Goal: Navigation & Orientation: Find specific page/section

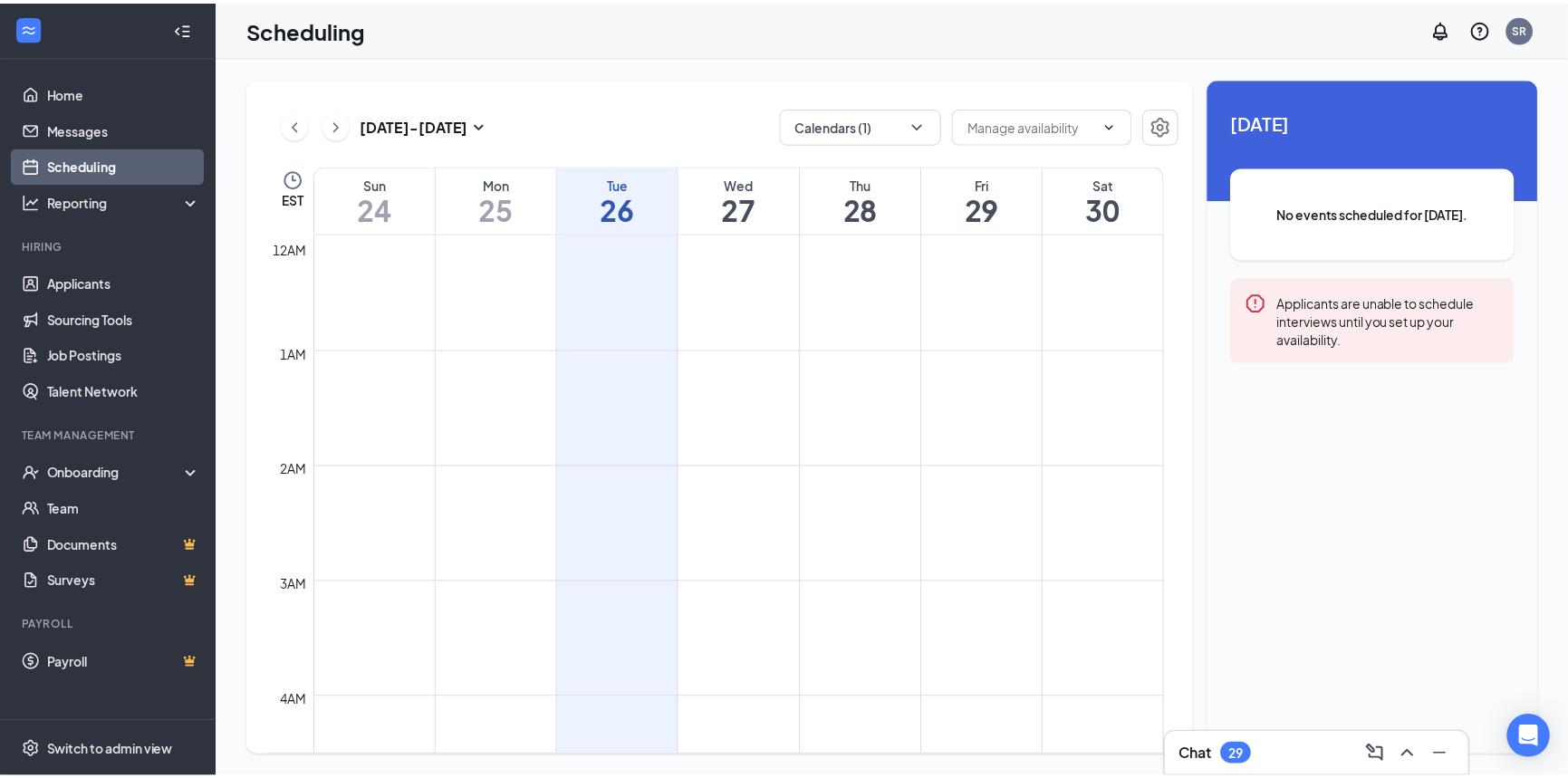
scroll to position [889, 0]
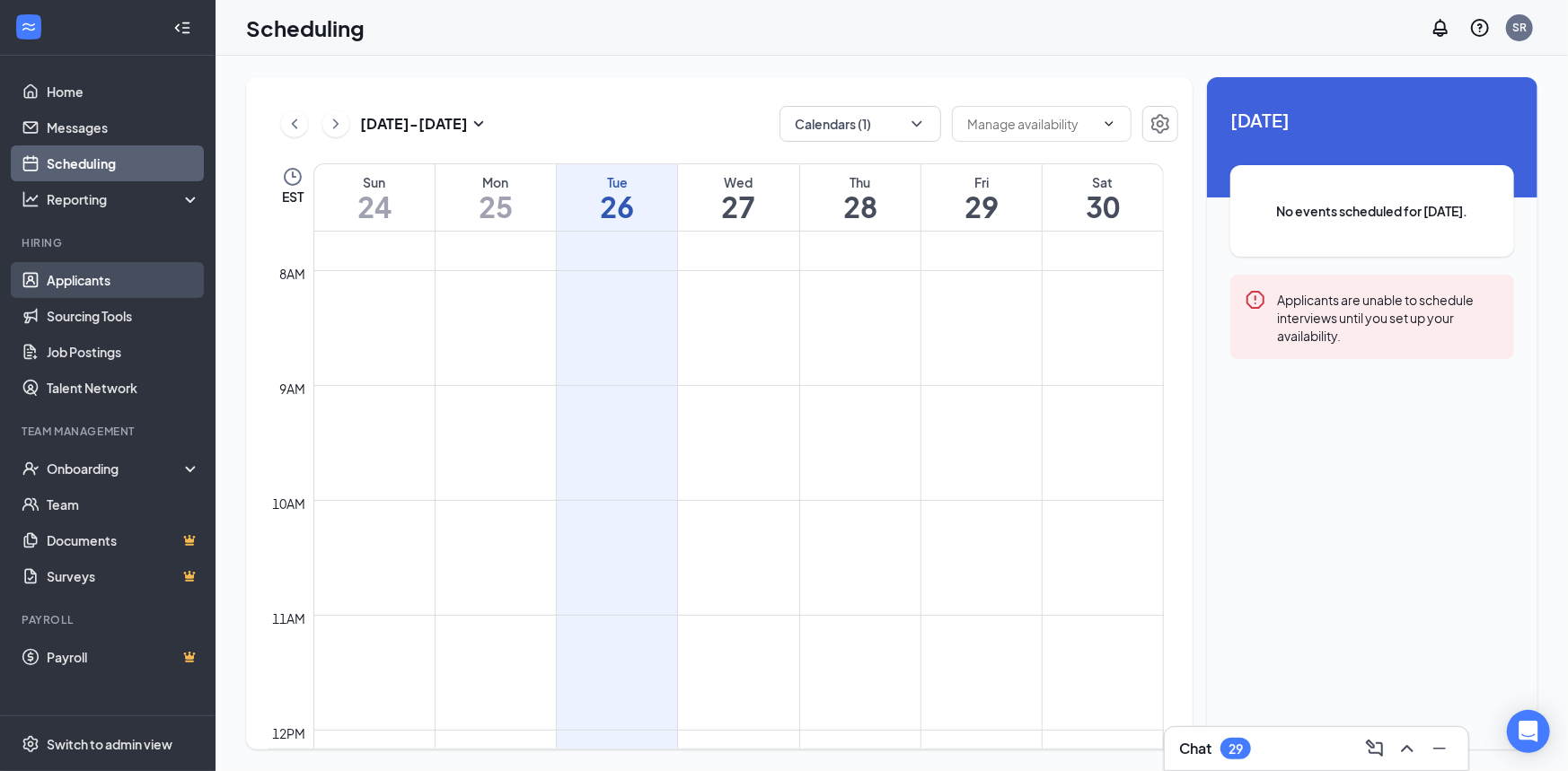
click at [105, 289] on link "Applicants" at bounding box center [123, 280] width 154 height 36
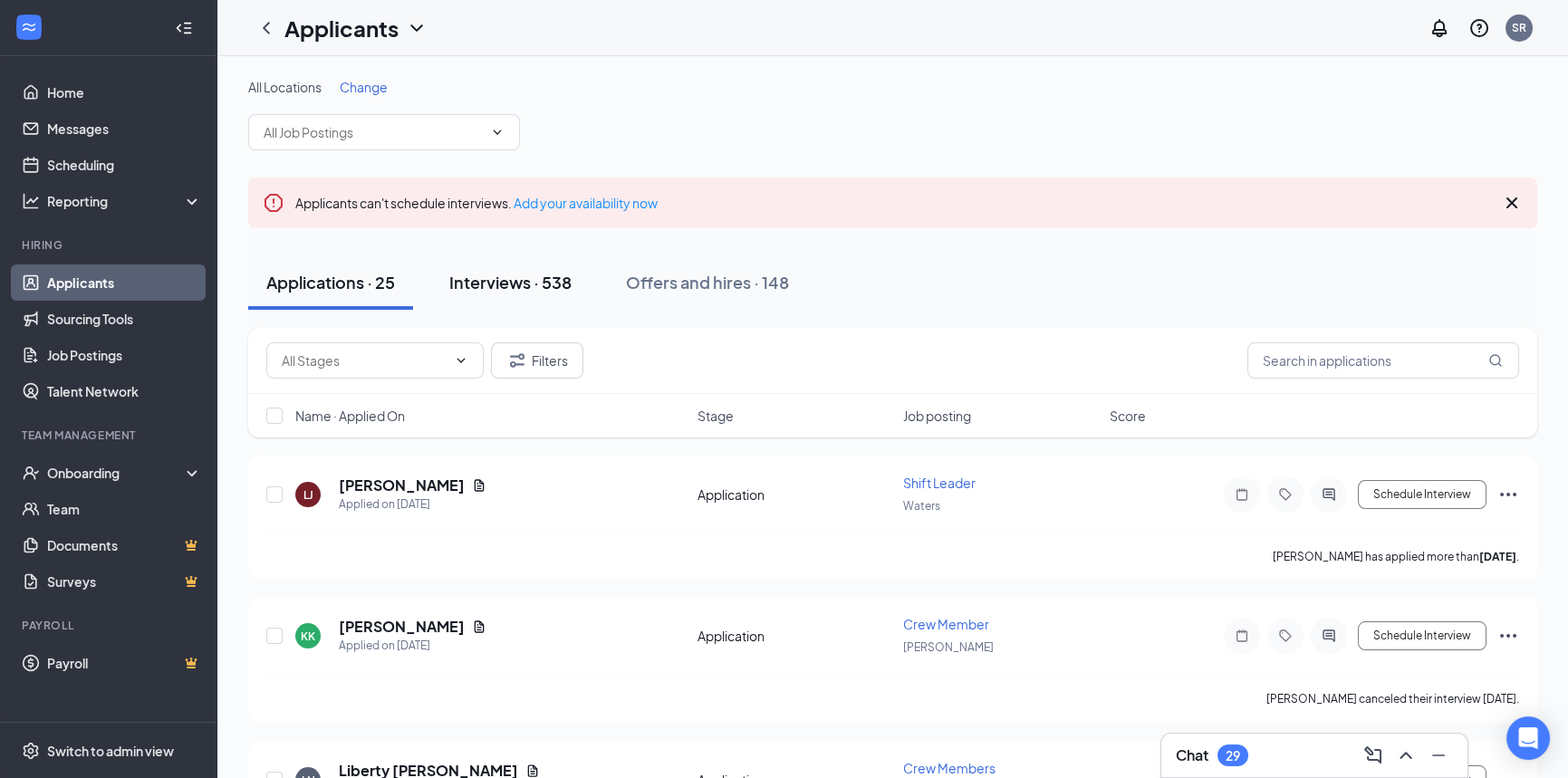
click at [498, 277] on div "Interviews · 538" at bounding box center [511, 282] width 123 height 23
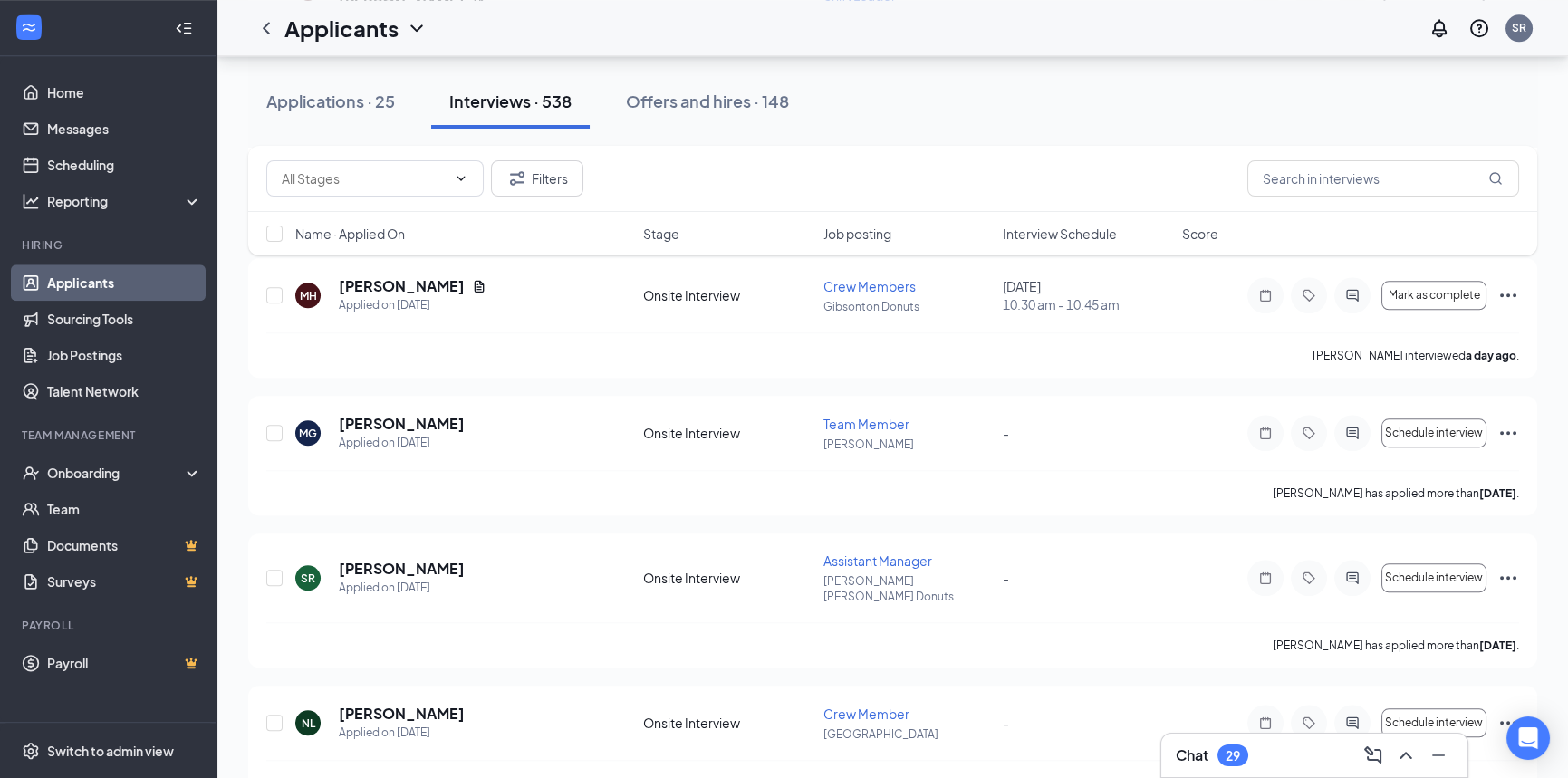
scroll to position [4983, 0]
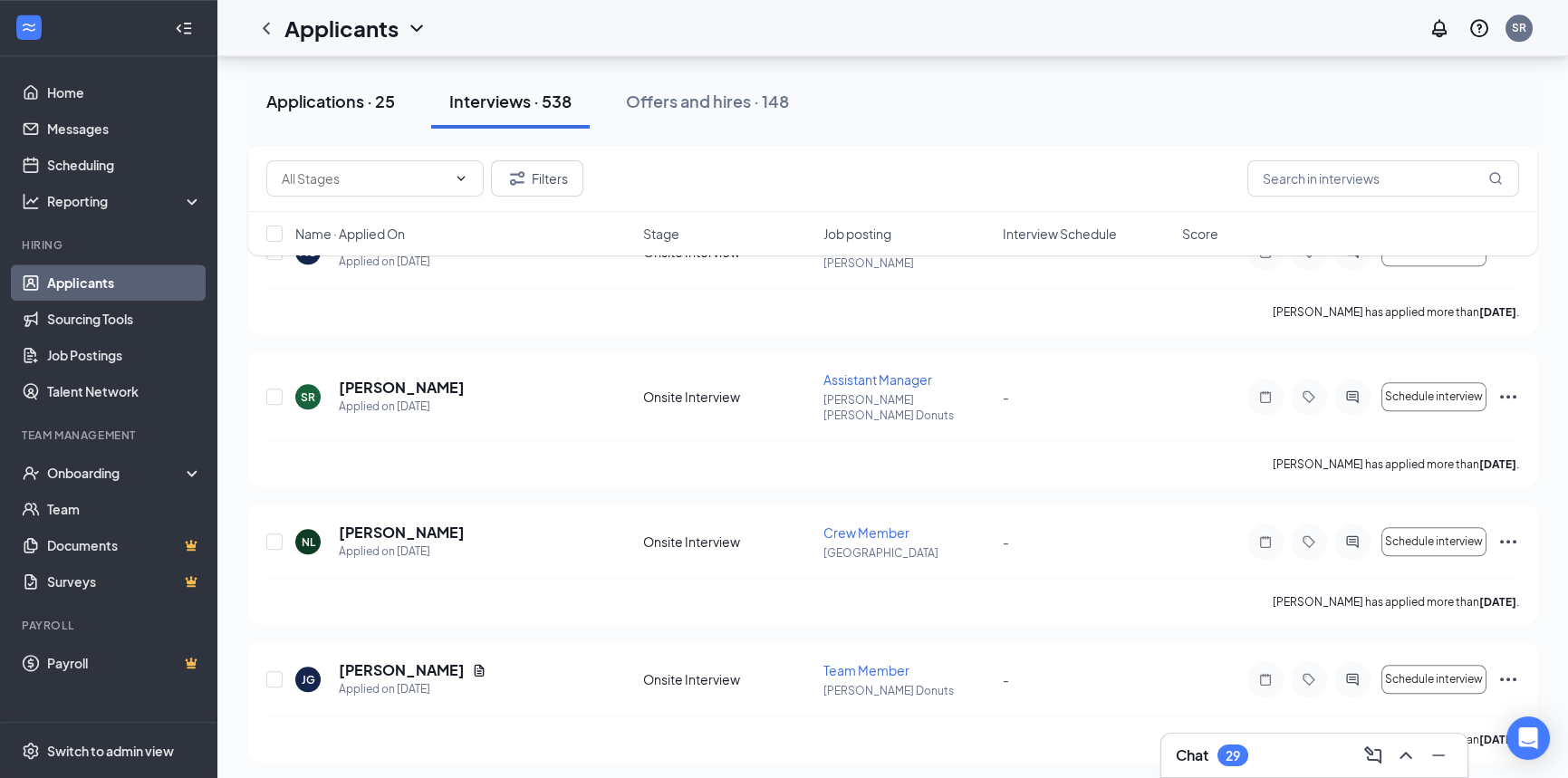
click at [347, 106] on div "Applications · 25" at bounding box center [330, 101] width 128 height 23
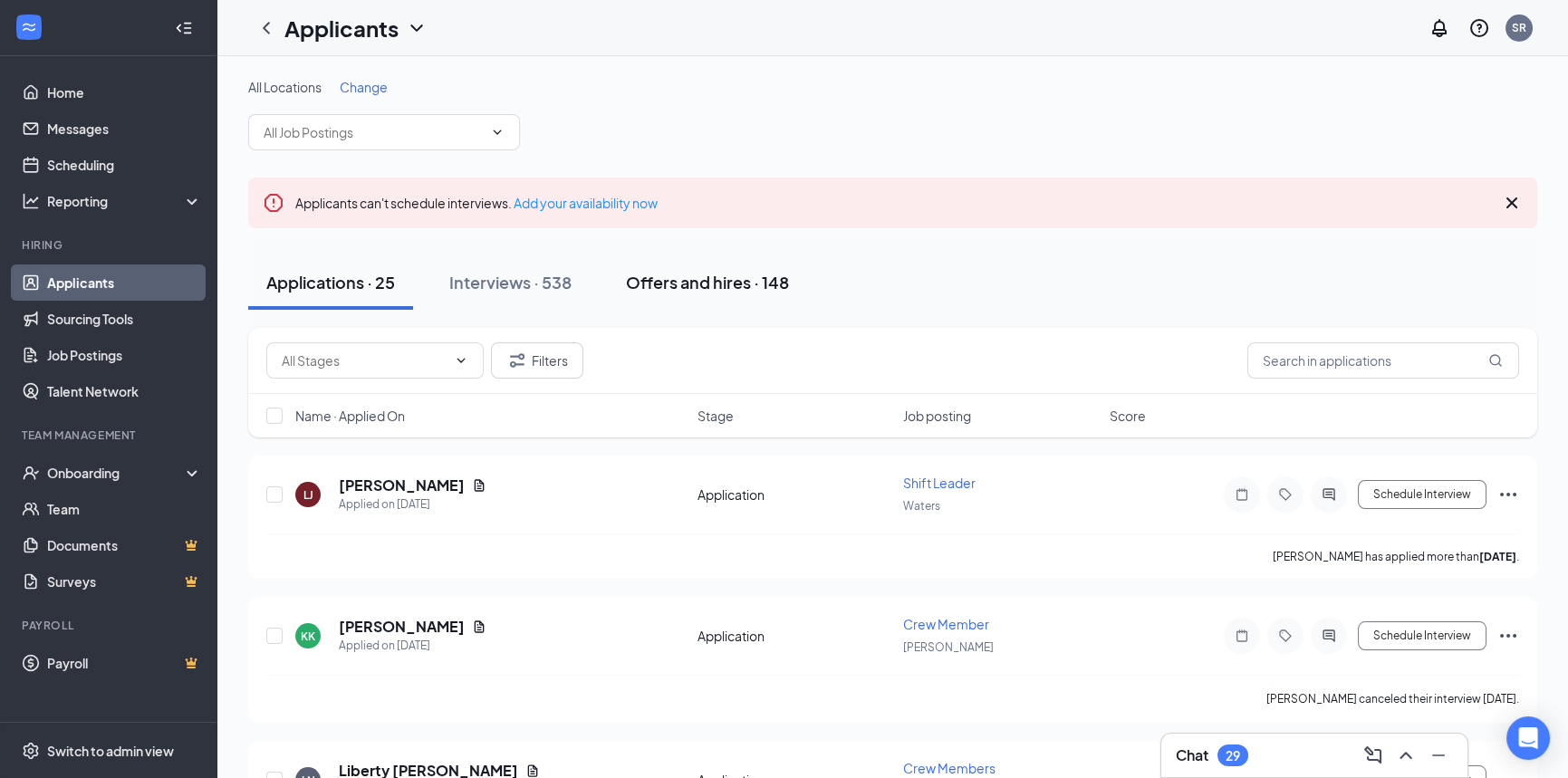
click at [693, 282] on div "Offers and hires · 148" at bounding box center [706, 282] width 163 height 23
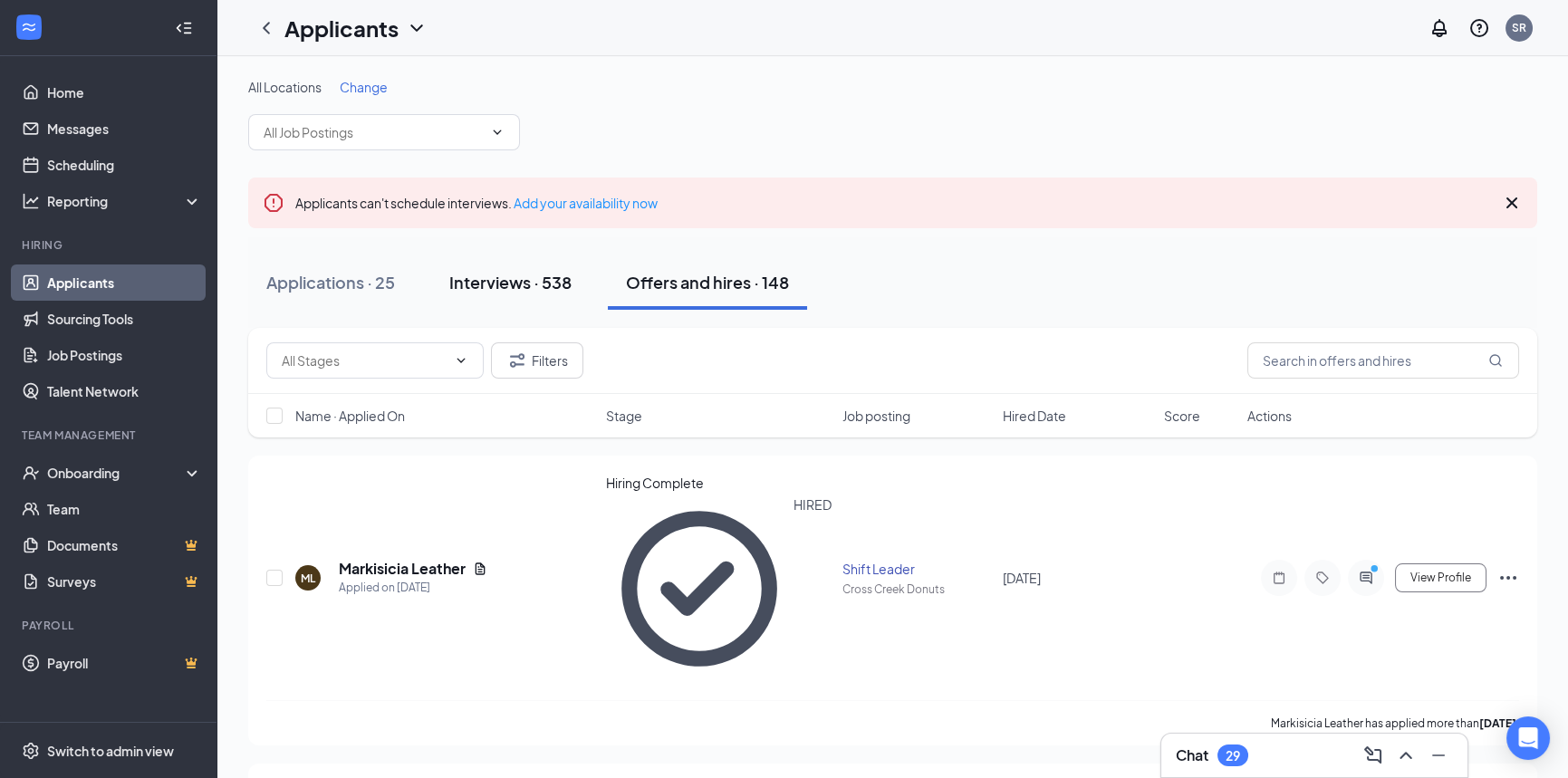
click at [537, 278] on div "Interviews · 538" at bounding box center [511, 282] width 123 height 23
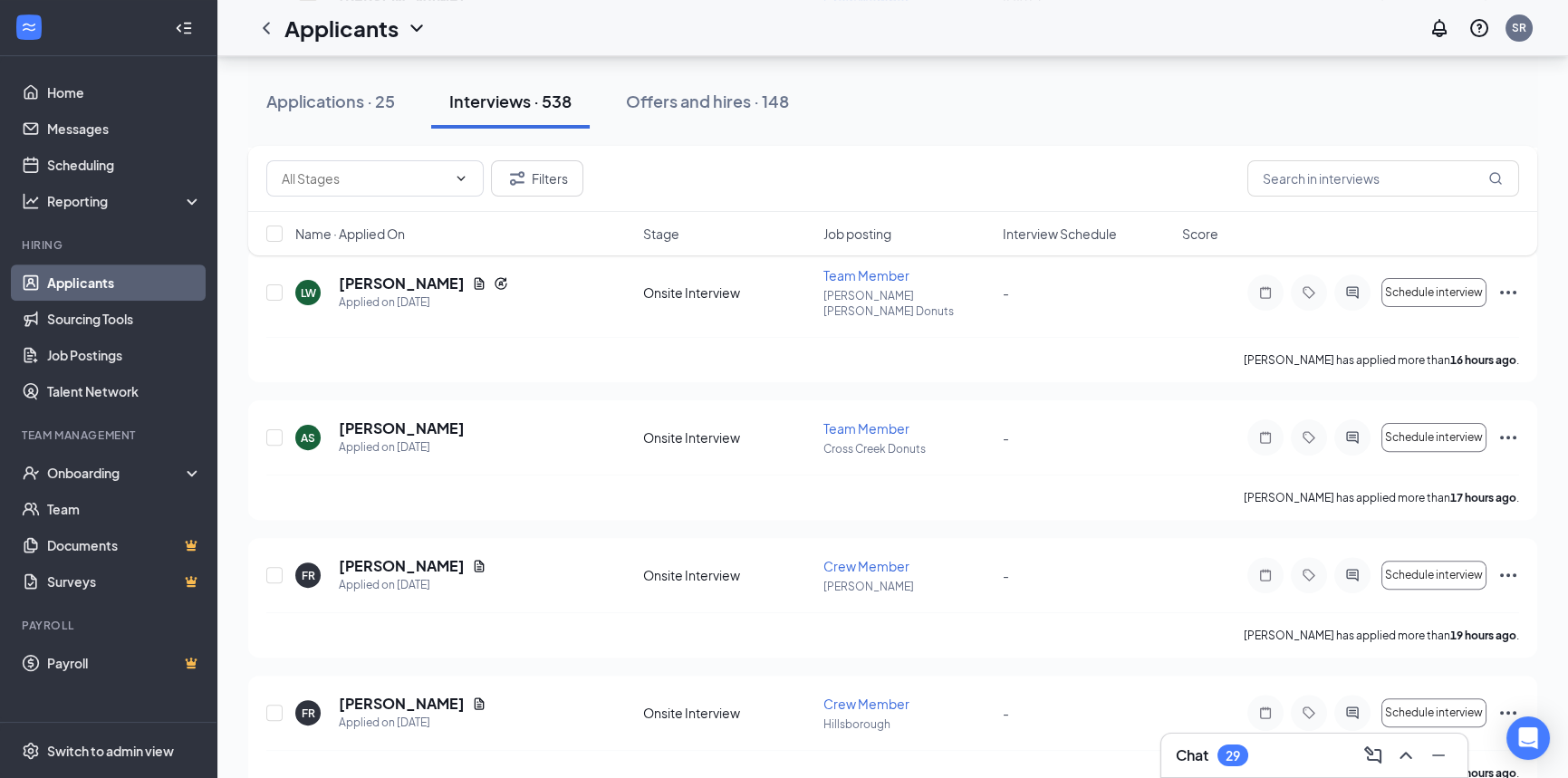
scroll to position [1812, 0]
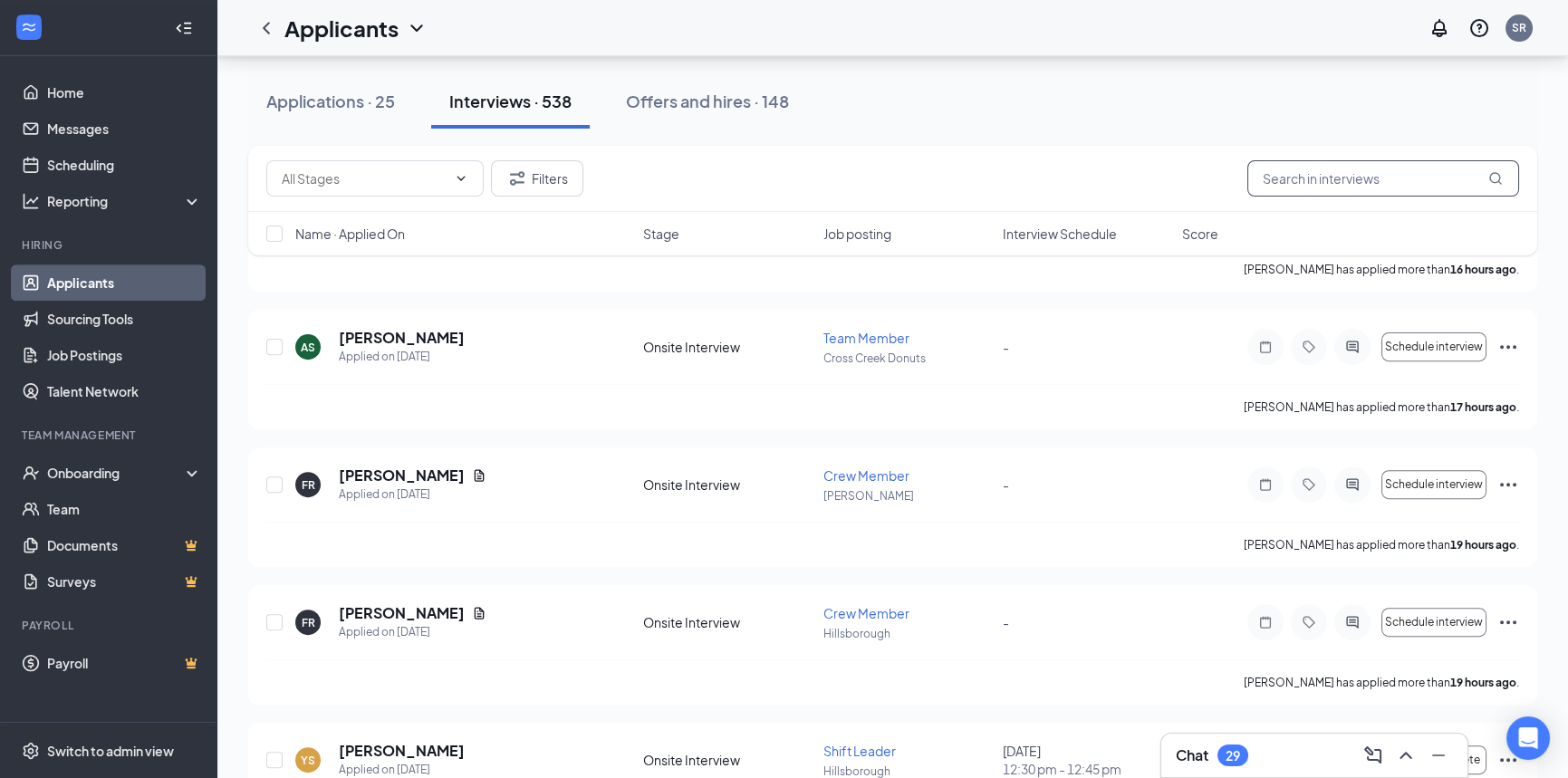
click at [1394, 169] on input "text" at bounding box center [1382, 178] width 272 height 37
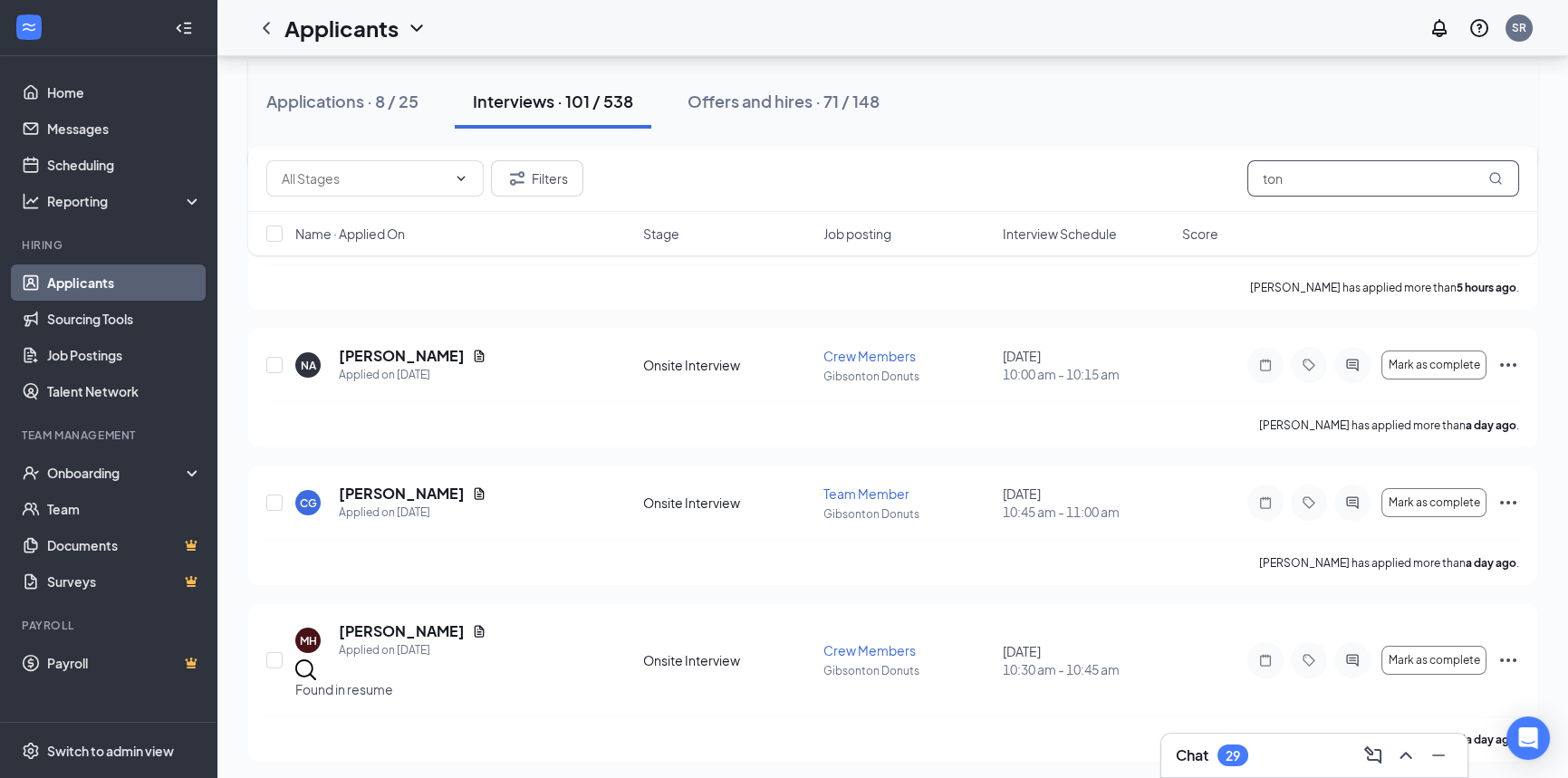
scroll to position [544, 0]
type input "ton"
click at [327, 110] on div "Applications · 8 / 25" at bounding box center [342, 101] width 152 height 23
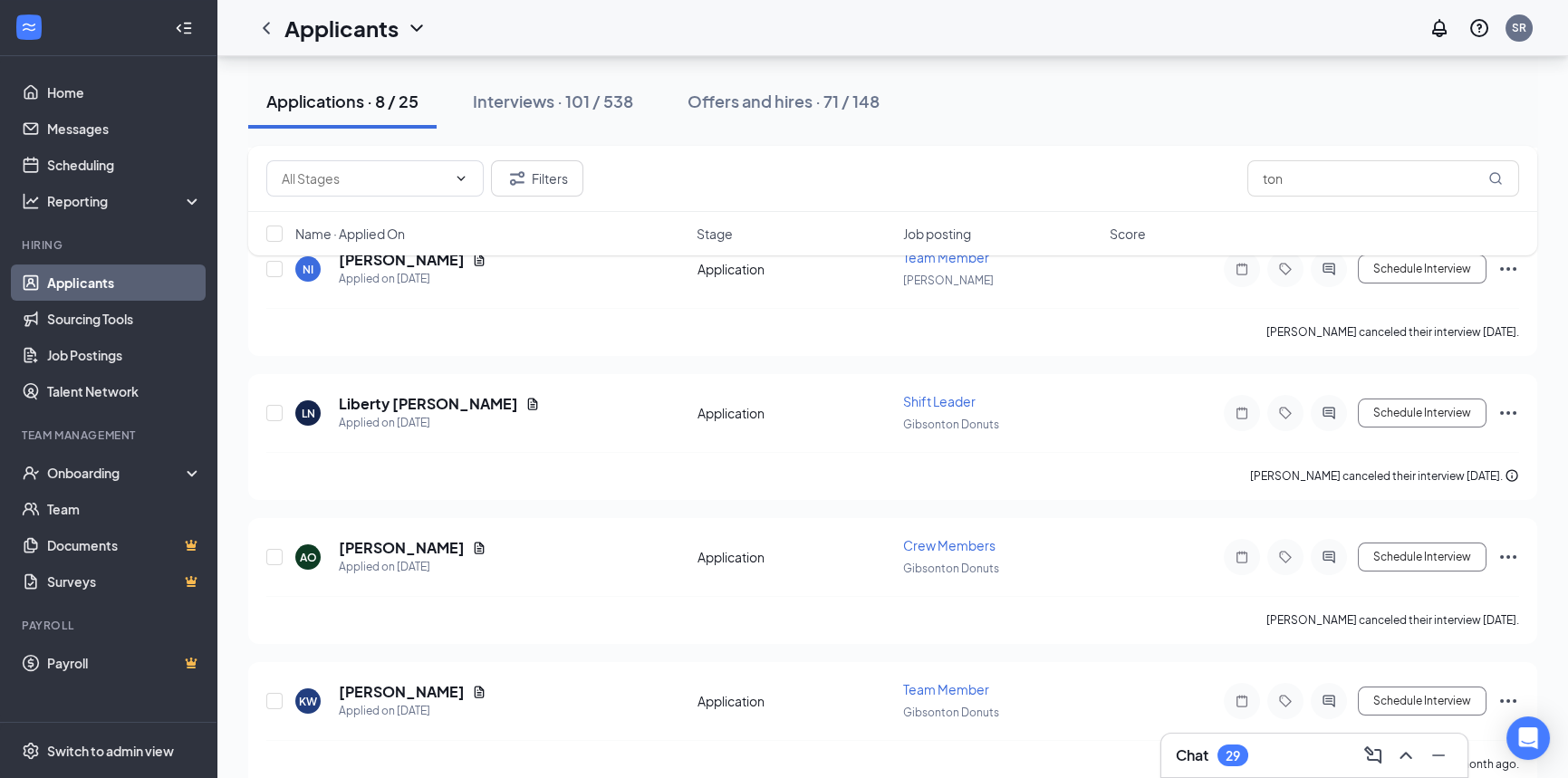
scroll to position [846, 0]
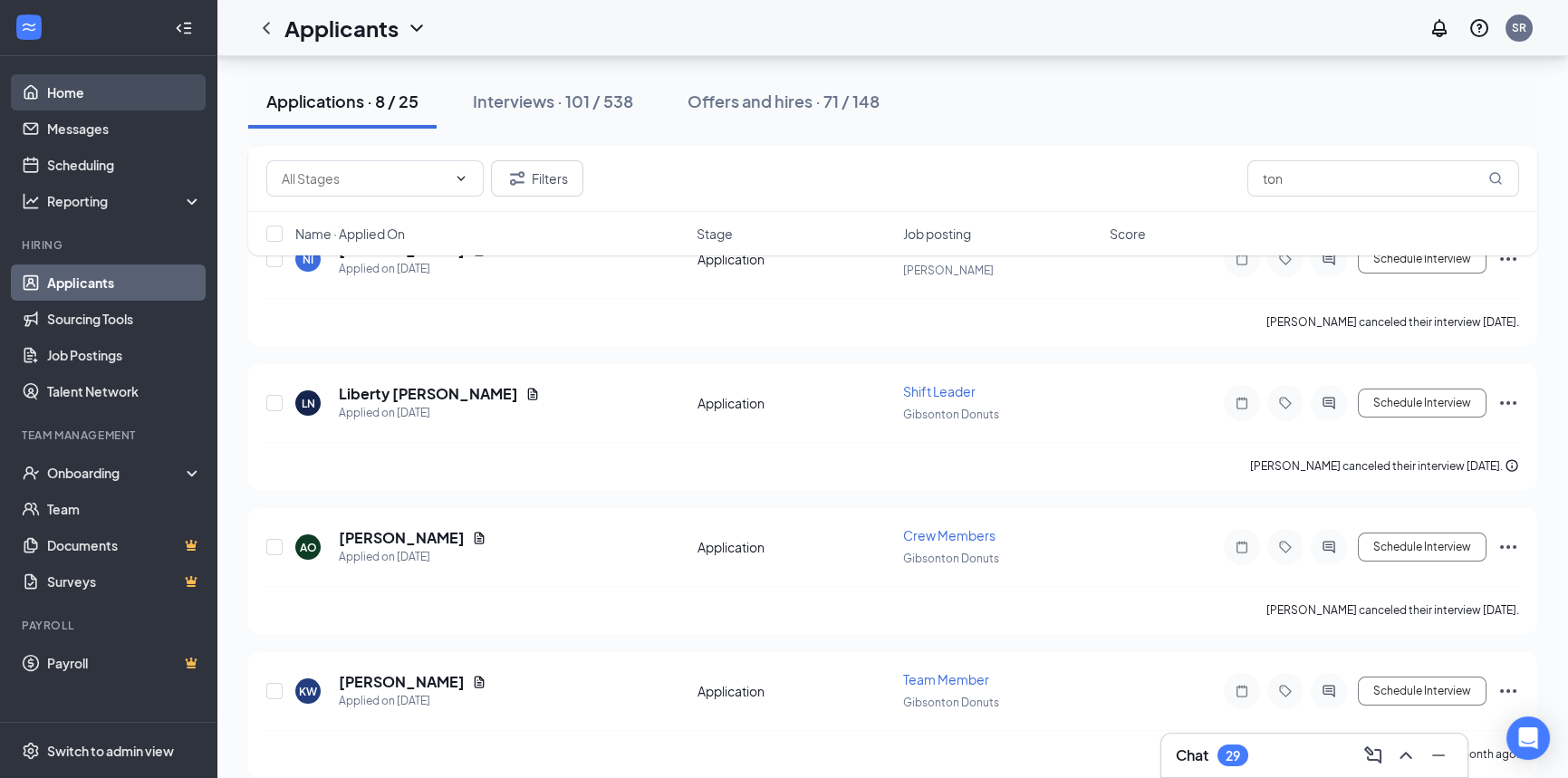
click at [70, 79] on link "Home" at bounding box center [124, 92] width 155 height 37
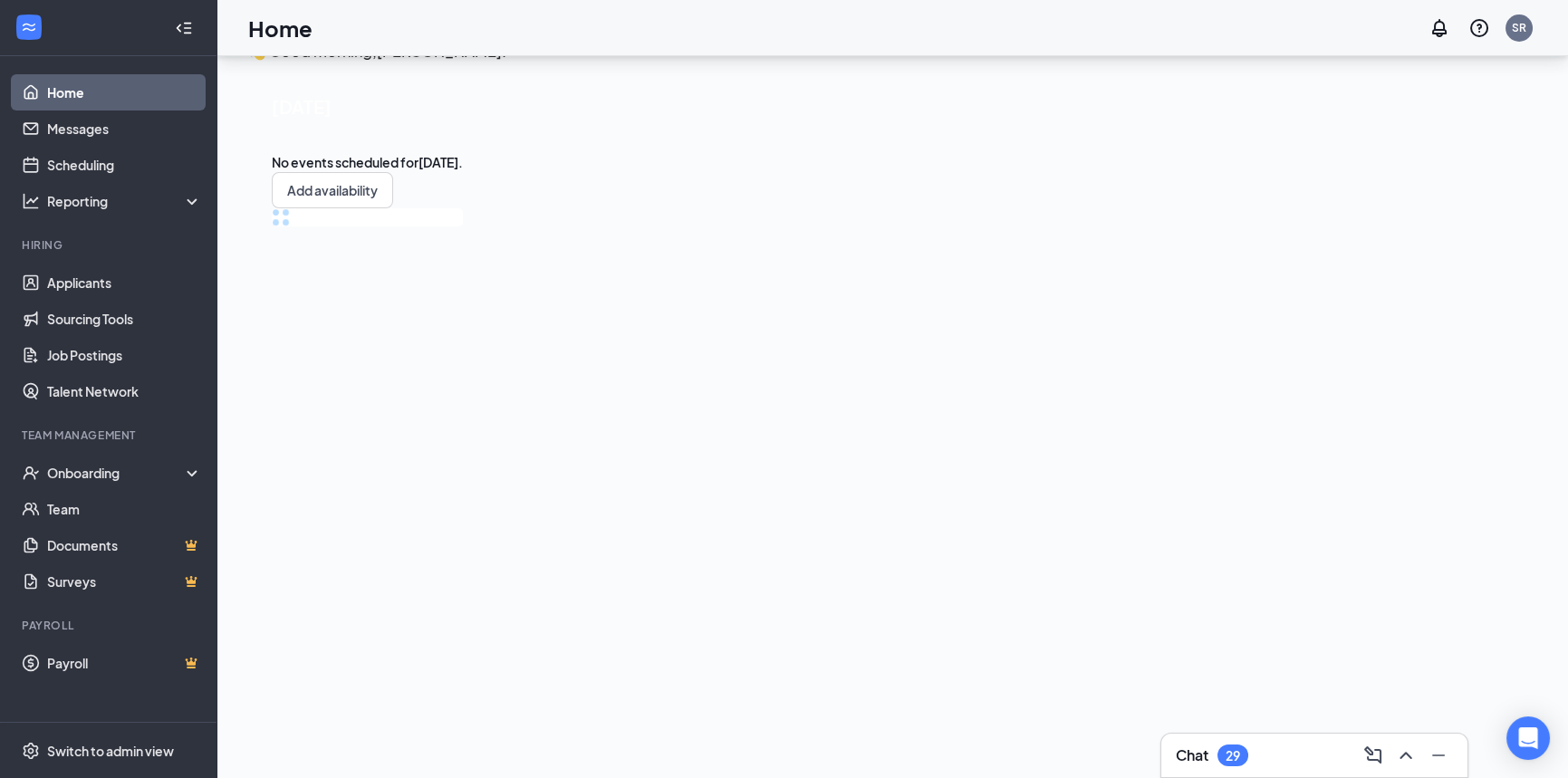
scroll to position [38, 0]
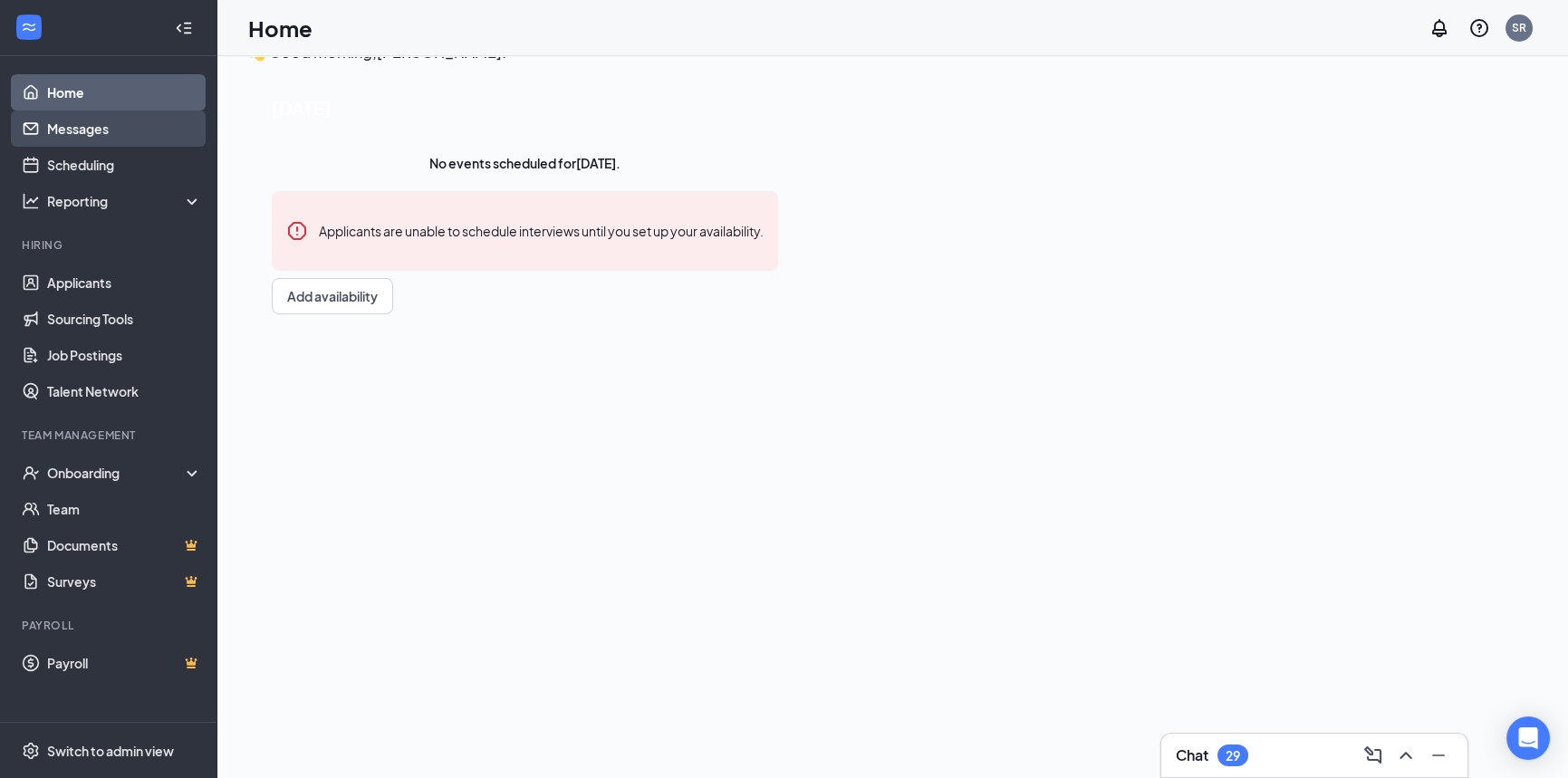
click at [136, 132] on link "Messages" at bounding box center [124, 129] width 155 height 37
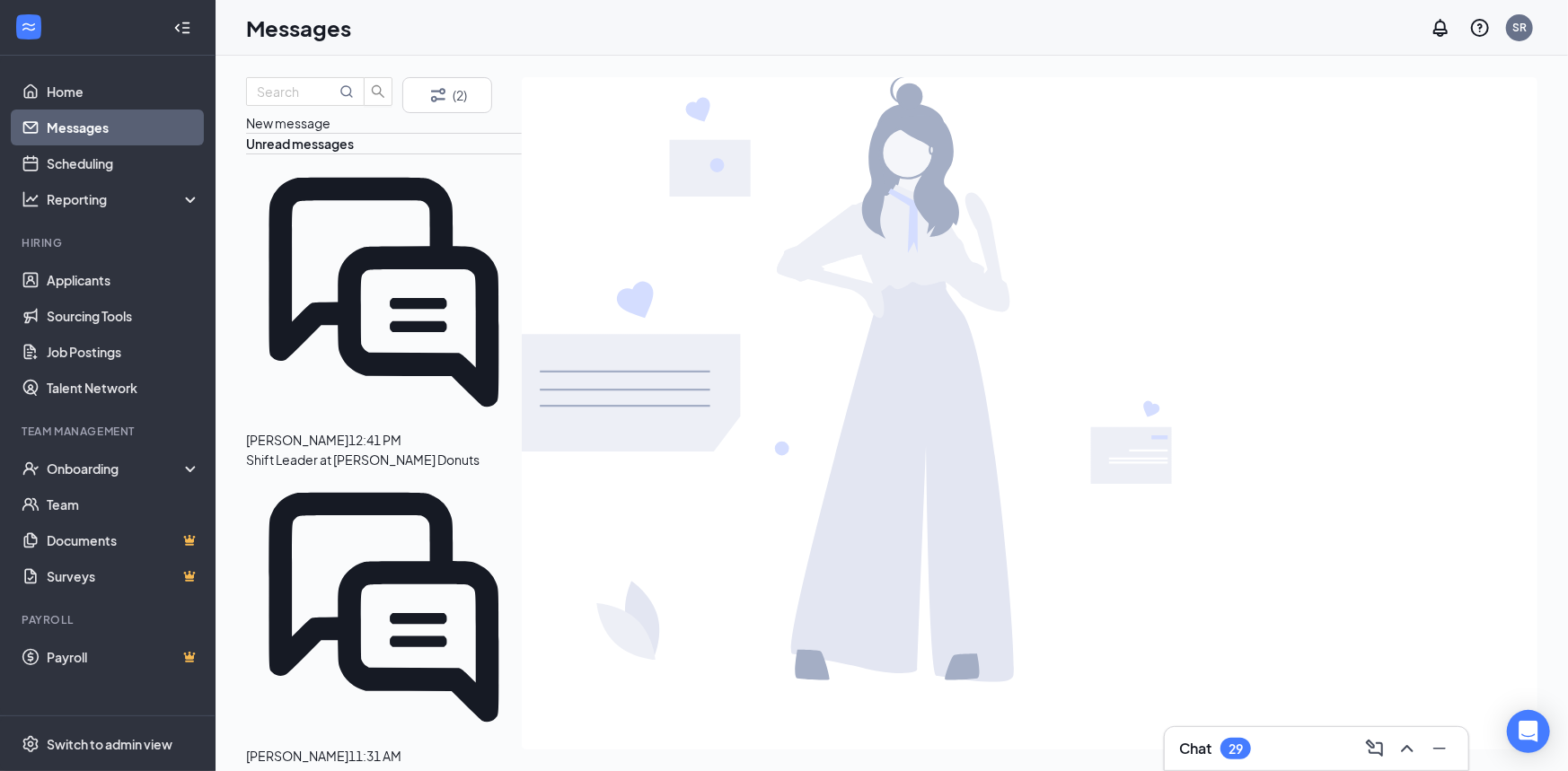
click at [849, 158] on div at bounding box center [1030, 380] width 1016 height 605
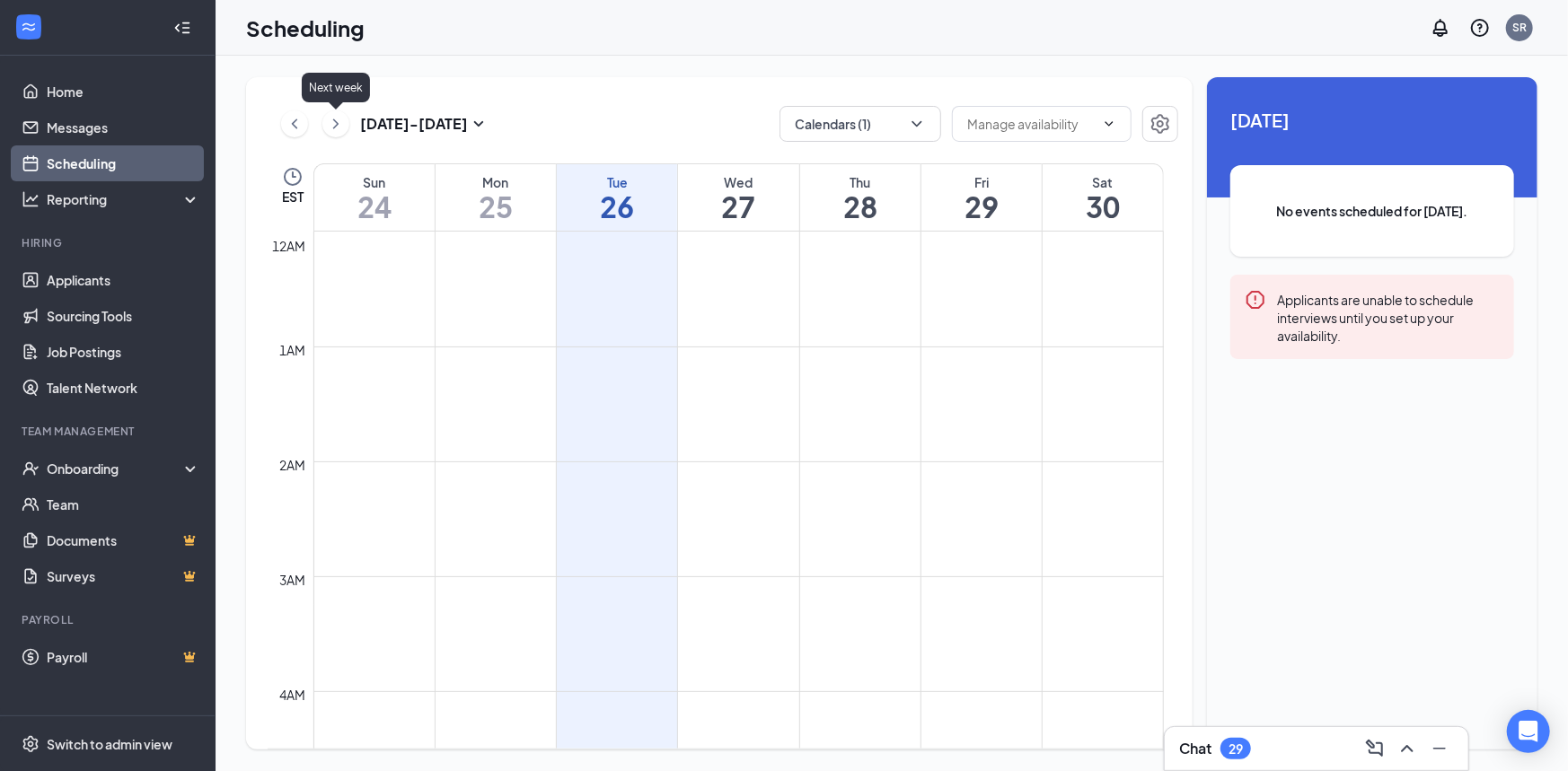
click at [336, 121] on icon "ChevronRight" at bounding box center [335, 123] width 5 height 10
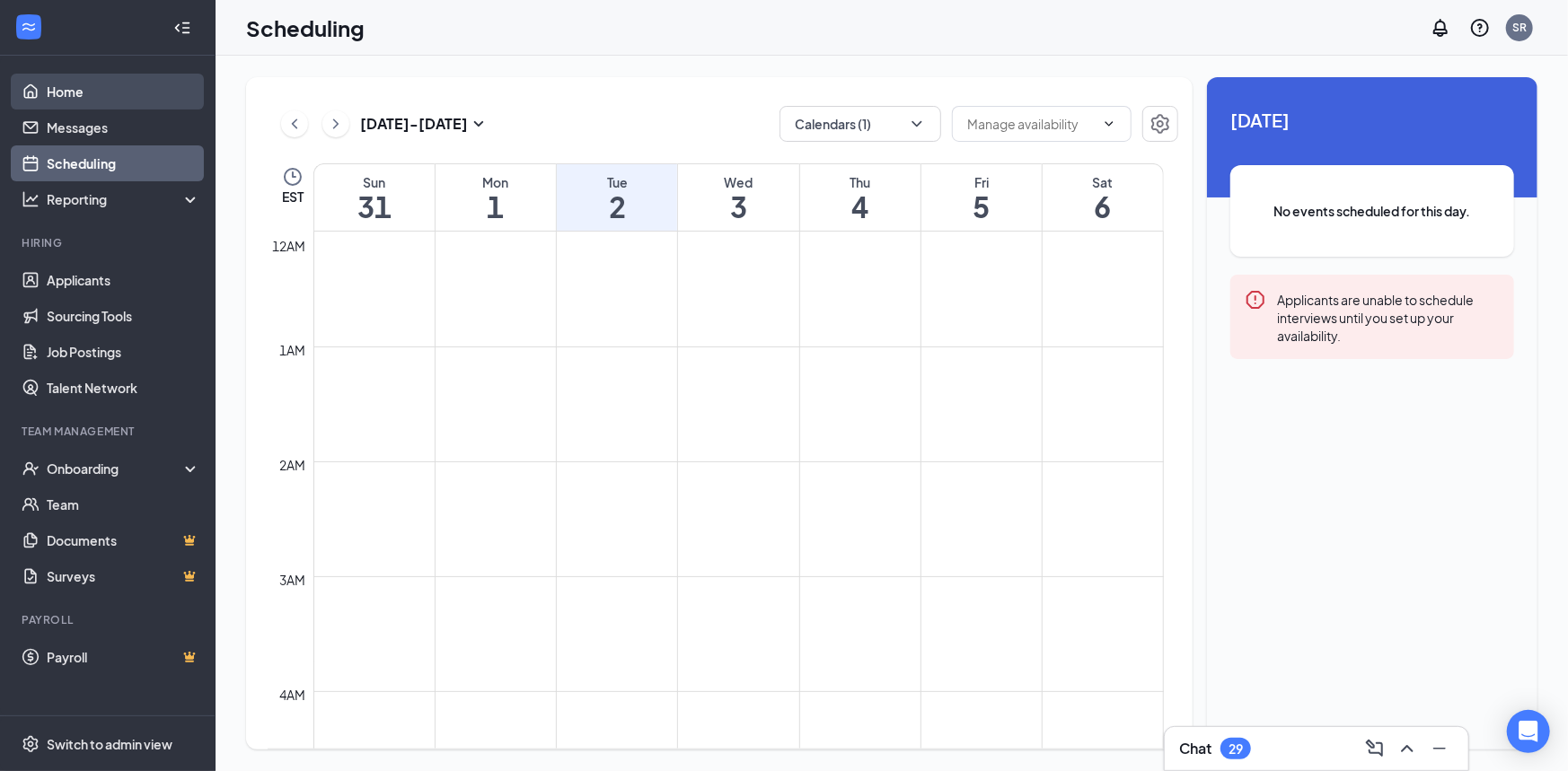
click at [70, 102] on link "Home" at bounding box center [123, 91] width 154 height 36
